Goal: Find contact information: Find contact information

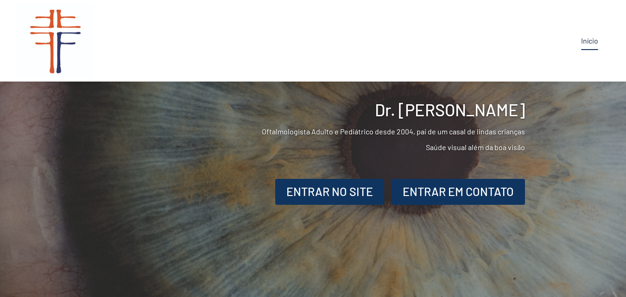
scroll to position [26, 0]
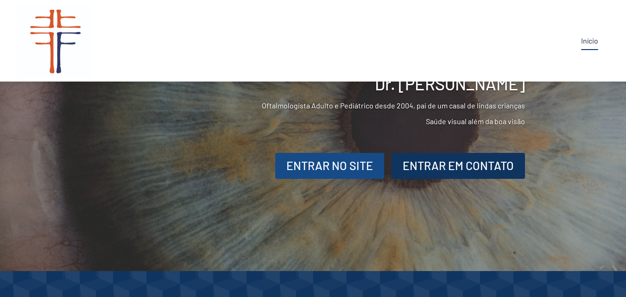
click at [307, 167] on div "ENTRAR NO SITE" at bounding box center [329, 166] width 87 height 18
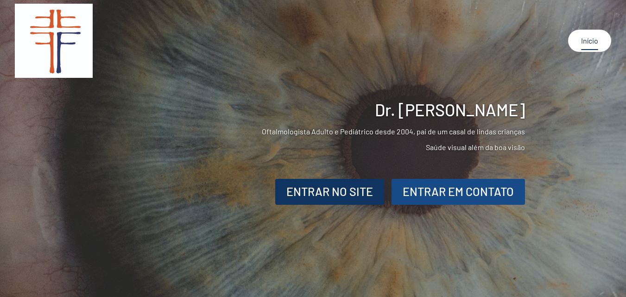
click at [469, 184] on div "ENTRAR EM CONTATO" at bounding box center [457, 192] width 111 height 18
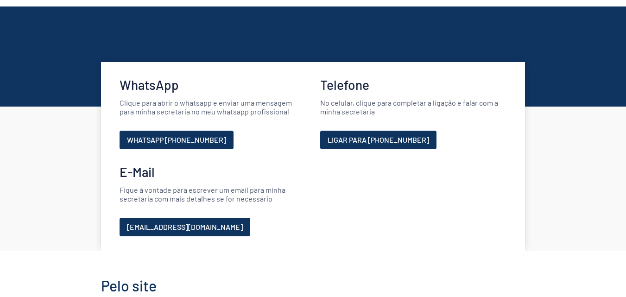
scroll to position [370, 0]
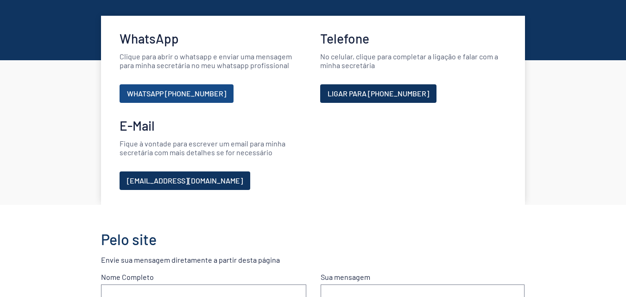
click at [156, 91] on div "WHATSAPP [PHONE_NUMBER]" at bounding box center [176, 93] width 99 height 11
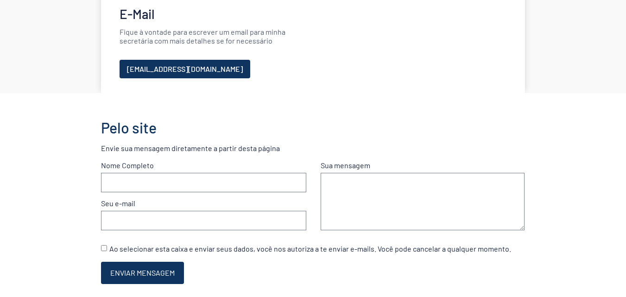
scroll to position [324, 0]
